Goal: Transaction & Acquisition: Obtain resource

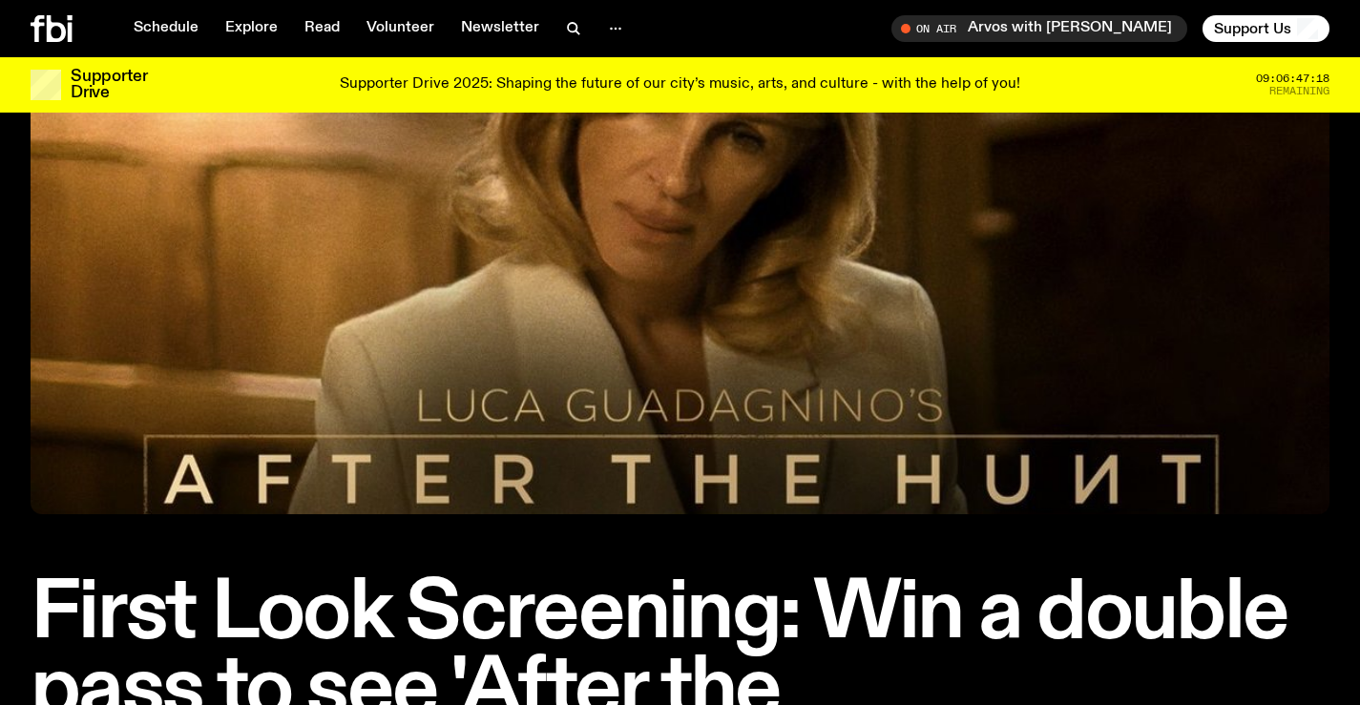
scroll to position [87, 0]
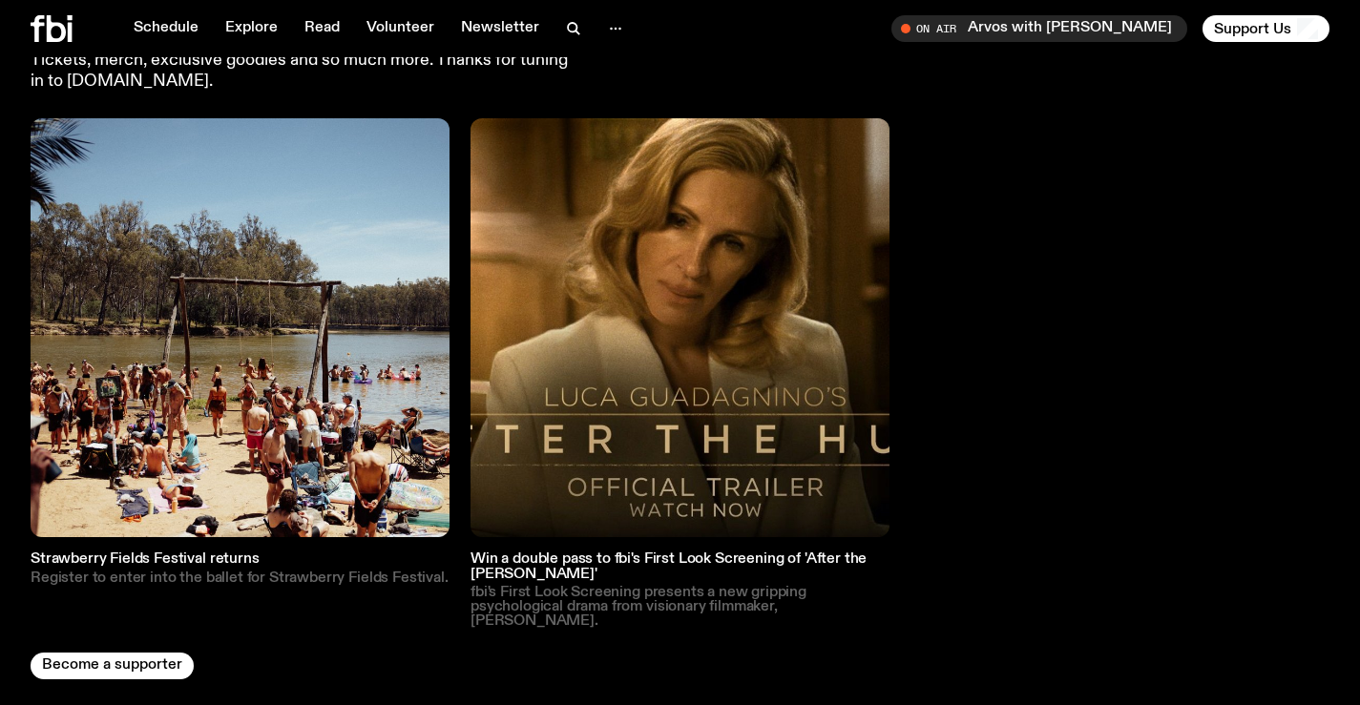
scroll to position [3588, 0]
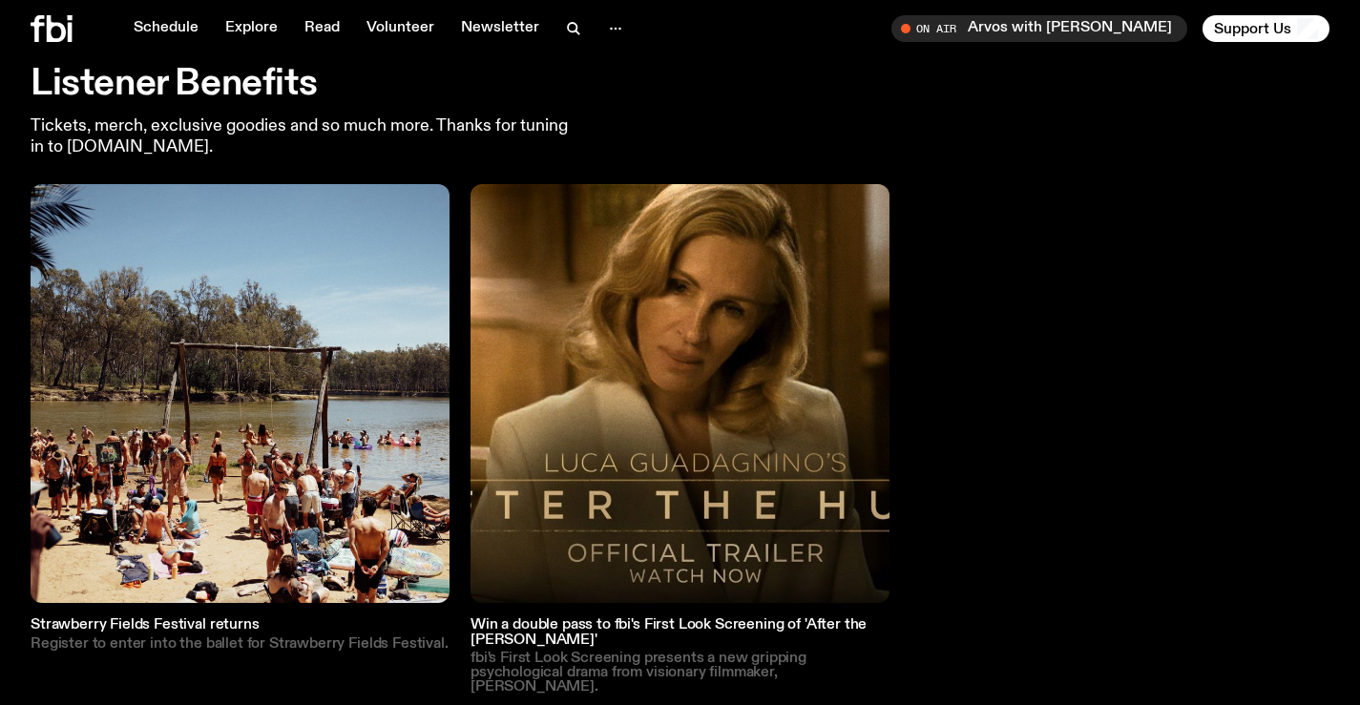
click at [710, 384] on img at bounding box center [679, 393] width 419 height 419
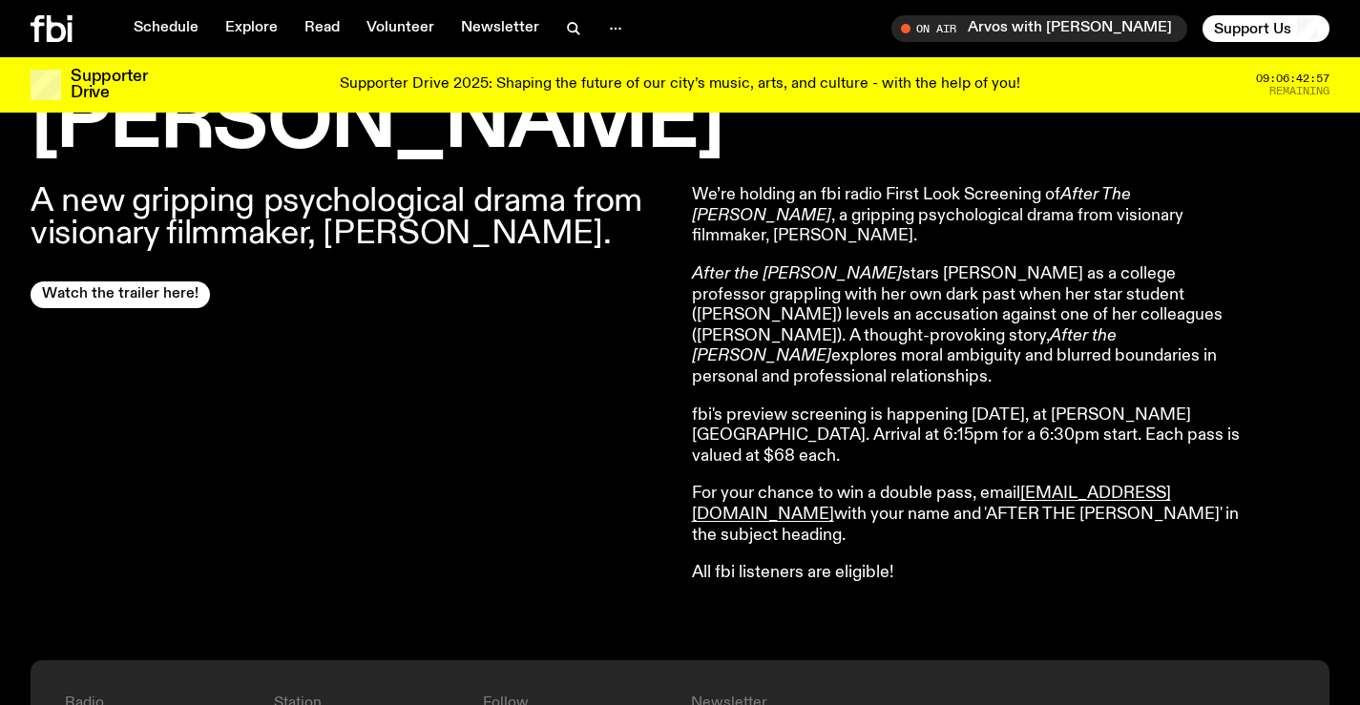
scroll to position [564, 0]
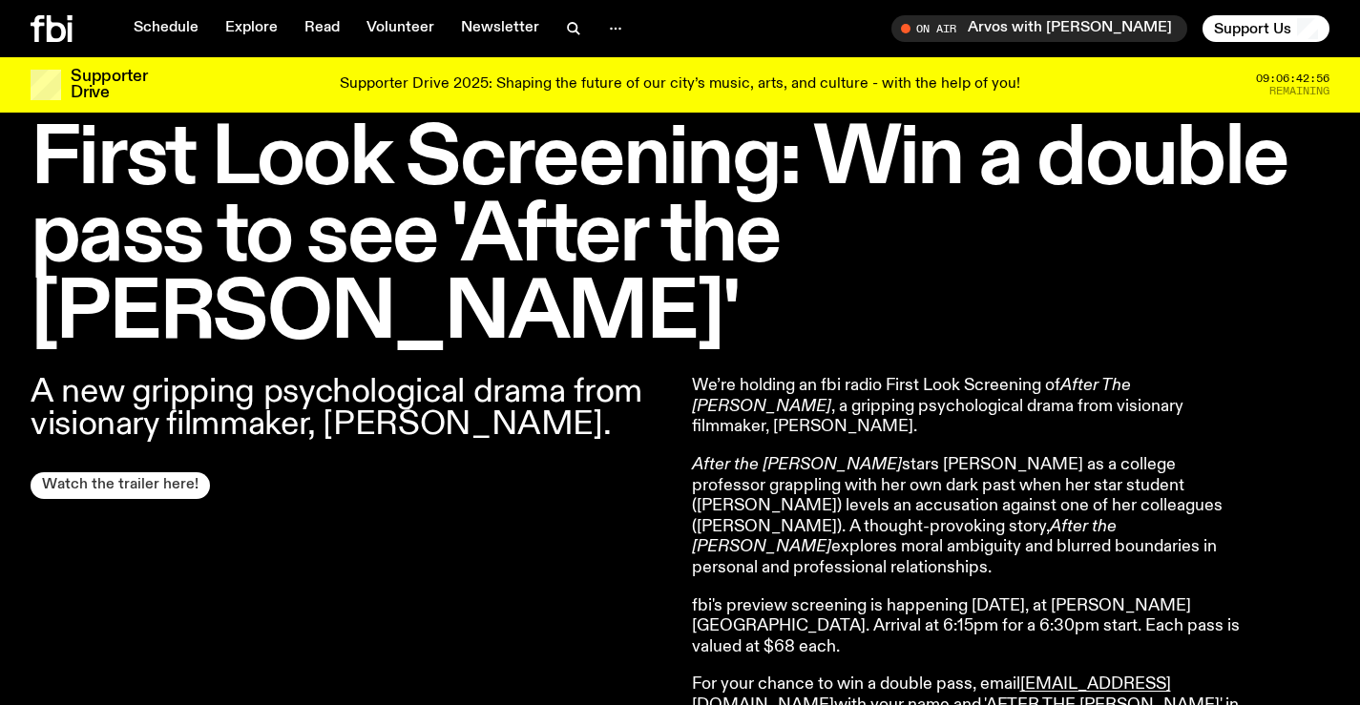
click at [133, 472] on link "Watch the trailer here!" at bounding box center [120, 485] width 179 height 27
